Goal: Transaction & Acquisition: Purchase product/service

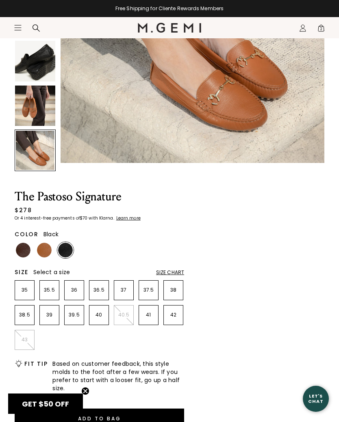
scroll to position [180, 0]
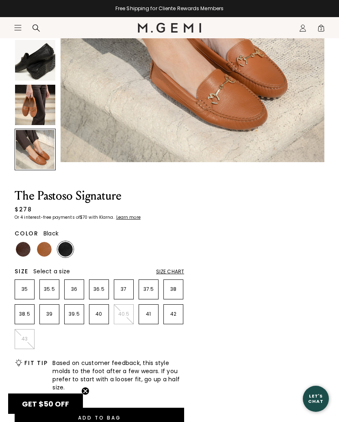
click at [25, 252] on img at bounding box center [23, 249] width 15 height 15
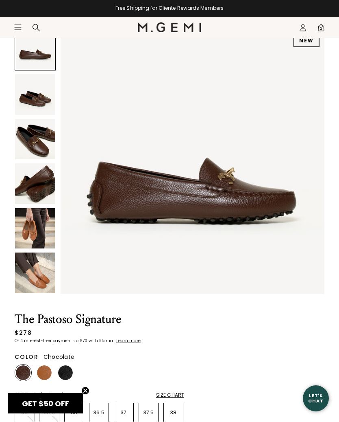
scroll to position [56, 0]
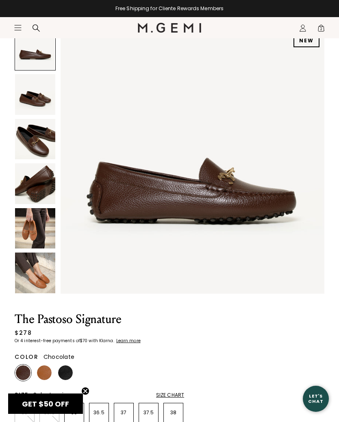
click at [26, 144] on img at bounding box center [35, 139] width 40 height 40
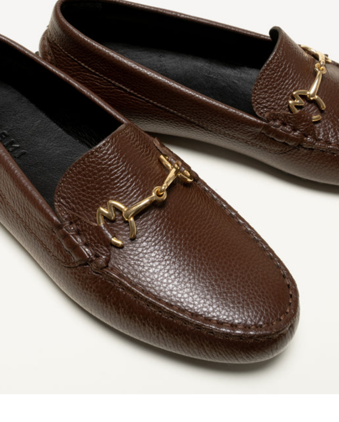
scroll to position [37, 0]
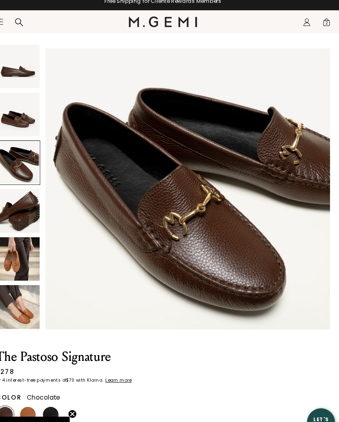
click at [18, 246] on img at bounding box center [35, 247] width 40 height 40
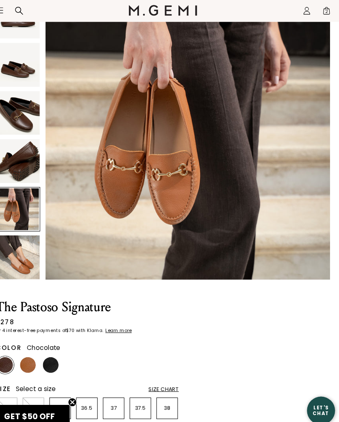
scroll to position [73, 0]
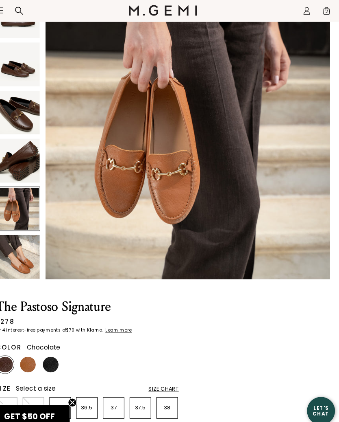
click at [37, 348] on img at bounding box center [44, 355] width 15 height 15
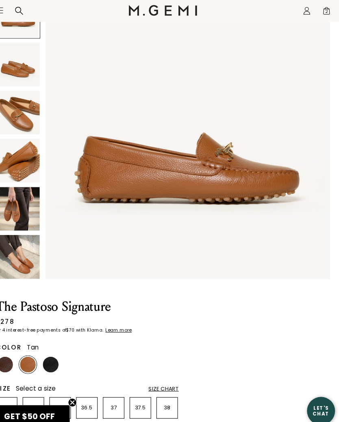
click at [58, 348] on img at bounding box center [65, 355] width 15 height 15
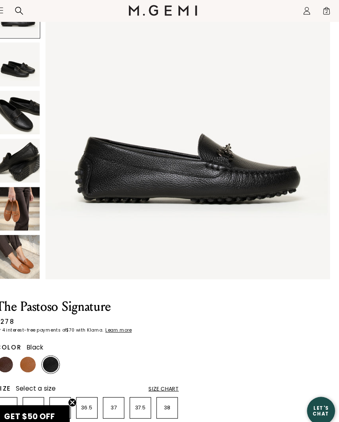
click at [20, 105] on img at bounding box center [35, 122] width 40 height 40
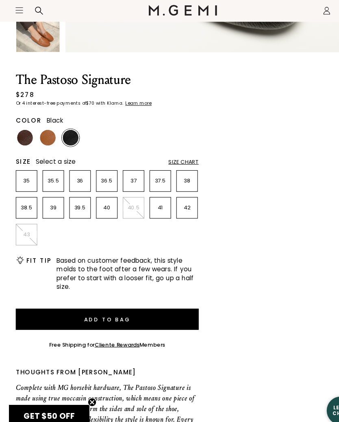
scroll to position [283, 0]
click at [24, 207] on p "38.5" at bounding box center [24, 210] width 19 height 7
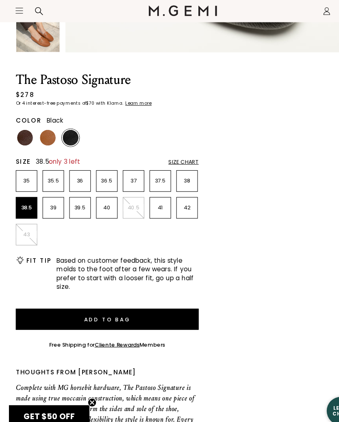
scroll to position [0, 0]
click at [115, 304] on button "Add to Bag" at bounding box center [100, 314] width 170 height 20
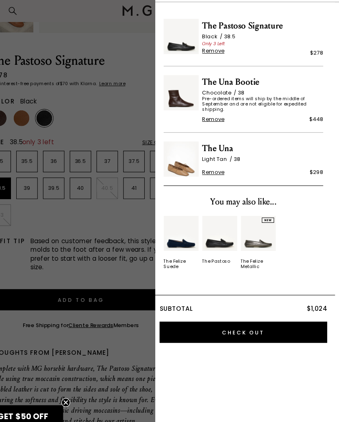
click at [212, 125] on span "Remove" at bounding box center [222, 128] width 21 height 7
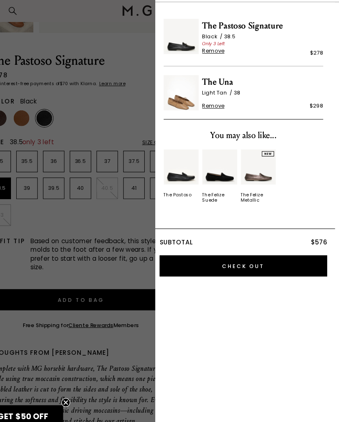
click at [113, 59] on div at bounding box center [169, 211] width 339 height 422
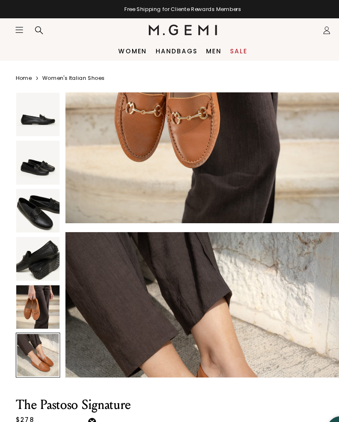
scroll to position [1231, 0]
click at [302, 35] on div "Icons/20x20/profile@2x Sign Out Orders Rewards Refer a Friend Address Book Call…" at bounding box center [303, 28] width 16 height 21
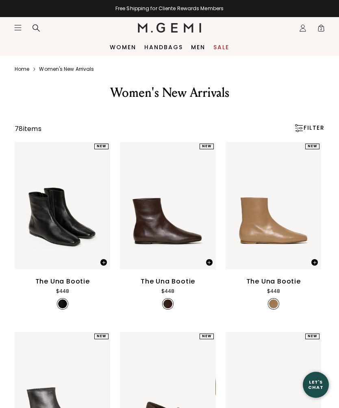
click at [322, 29] on span "2" at bounding box center [321, 30] width 8 height 8
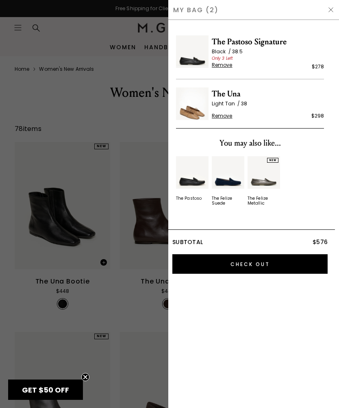
click at [255, 261] on input "Check Out" at bounding box center [250, 264] width 155 height 20
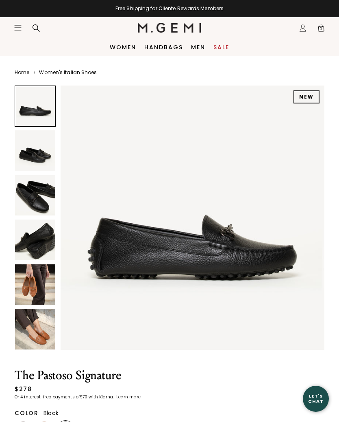
click at [39, 204] on img at bounding box center [35, 195] width 40 height 40
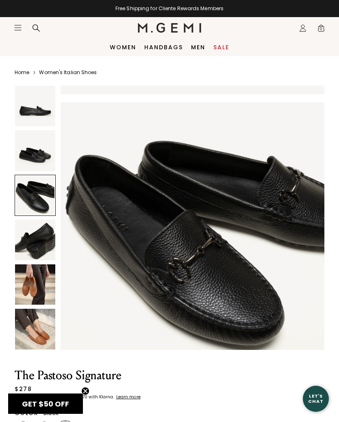
scroll to position [544, 0]
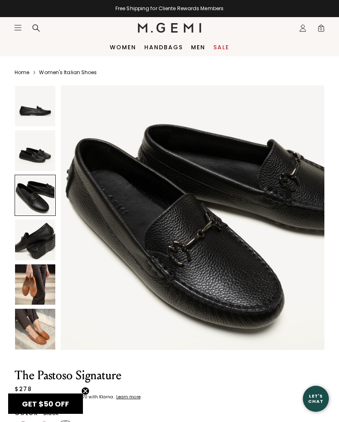
click at [331, 0] on div "Free Shipping for Cliente Rewards Members" at bounding box center [169, 8] width 339 height 17
